Goal: Task Accomplishment & Management: Use online tool/utility

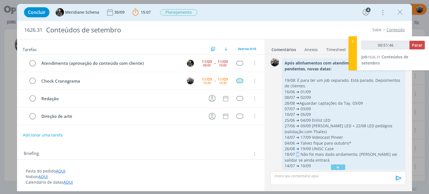
scroll to position [56, 0]
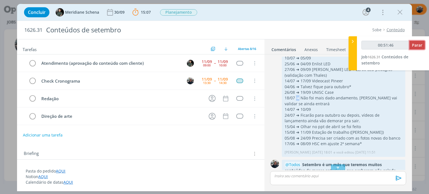
click at [416, 43] on span "Parar" at bounding box center [417, 44] width 10 height 5
type input "00:52:00"
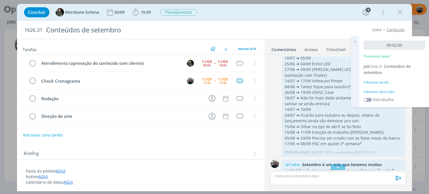
click at [391, 92] on div "Adicionar descrição" at bounding box center [394, 91] width 61 height 5
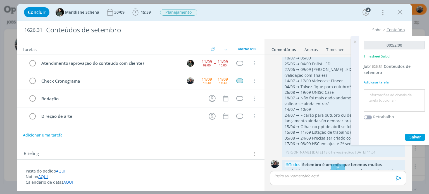
click at [390, 95] on textarea at bounding box center [394, 101] width 58 height 20
type textarea "Organização"
click at [418, 135] on span "Salvar" at bounding box center [415, 136] width 11 height 5
click at [421, 137] on button "Salvar" at bounding box center [415, 137] width 20 height 7
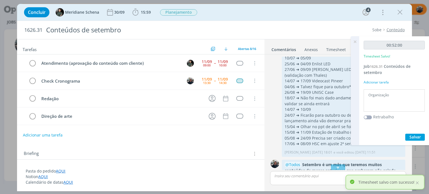
drag, startPoint x: 353, startPoint y: 44, endPoint x: 369, endPoint y: 32, distance: 20.2
click at [353, 44] on icon at bounding box center [355, 41] width 10 height 11
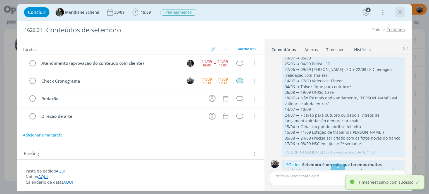
click at [402, 9] on icon "dialog" at bounding box center [400, 12] width 8 height 8
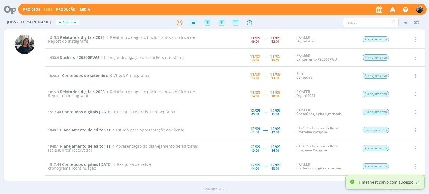
click at [72, 37] on span "Relatórios digitais 2025" at bounding box center [82, 37] width 45 height 5
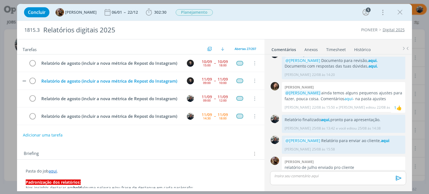
scroll to position [23, 0]
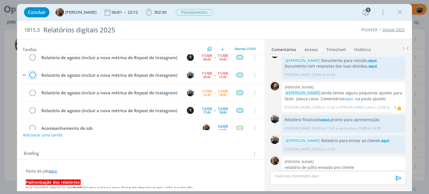
click at [31, 80] on icon "dialog" at bounding box center [32, 75] width 8 height 8
